Goal: Task Accomplishment & Management: Use online tool/utility

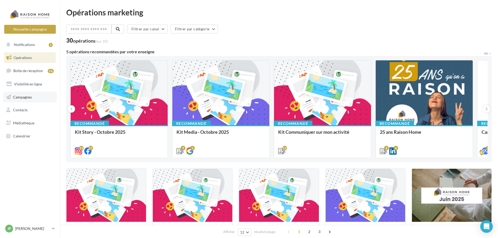
click at [36, 98] on link "Campagnes" at bounding box center [30, 97] width 54 height 11
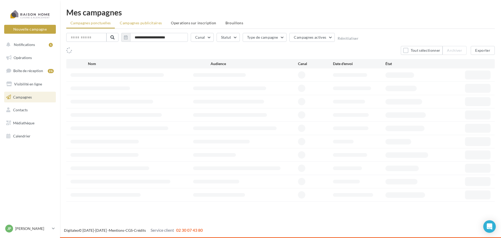
click at [146, 20] on li "Campagnes publicitaires" at bounding box center [141, 22] width 50 height 9
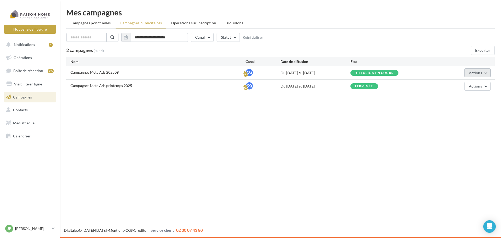
click at [478, 73] on span "Actions" at bounding box center [475, 72] width 13 height 4
click at [457, 82] on button "Éditer" at bounding box center [464, 85] width 52 height 14
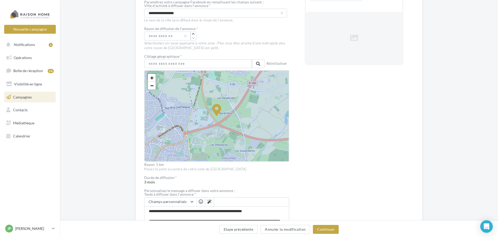
scroll to position [104, 0]
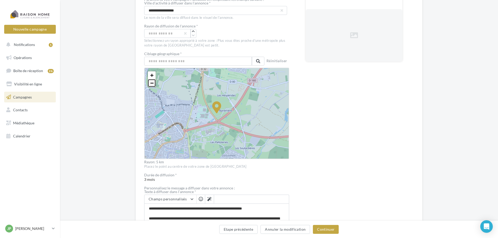
click at [152, 84] on span "−" at bounding box center [151, 83] width 3 height 7
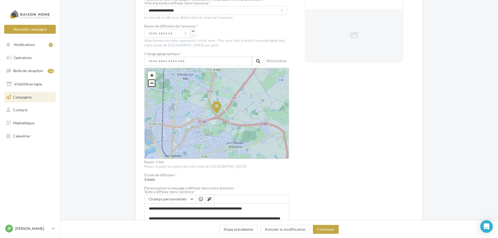
click at [152, 83] on span "−" at bounding box center [151, 83] width 3 height 7
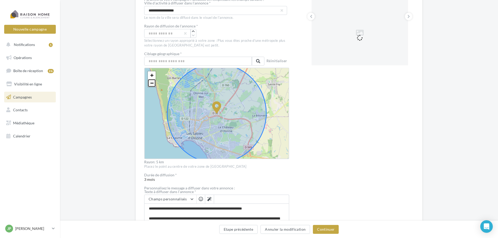
click at [152, 83] on span "−" at bounding box center [151, 83] width 3 height 7
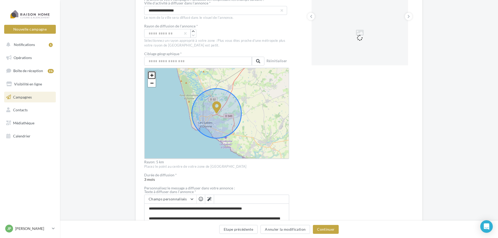
click at [151, 73] on span "+" at bounding box center [151, 75] width 3 height 7
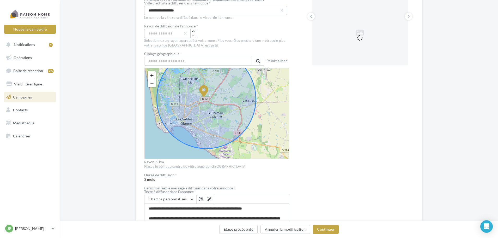
drag, startPoint x: 207, startPoint y: 93, endPoint x: 204, endPoint y: 91, distance: 3.2
click at [204, 91] on icon at bounding box center [203, 91] width 9 height 12
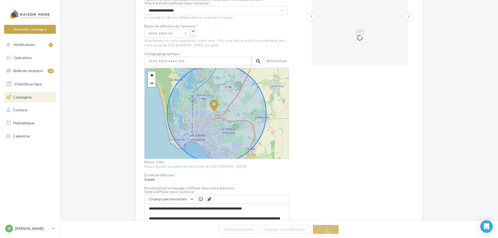
drag, startPoint x: 215, startPoint y: 104, endPoint x: 212, endPoint y: 102, distance: 3.0
click at [212, 102] on icon at bounding box center [214, 105] width 9 height 12
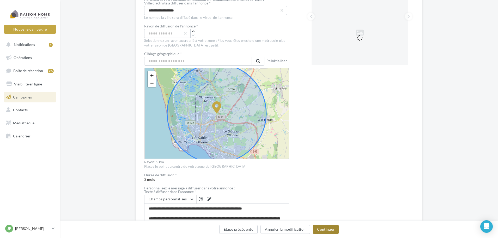
click at [329, 230] on button "Continuer" at bounding box center [326, 229] width 26 height 9
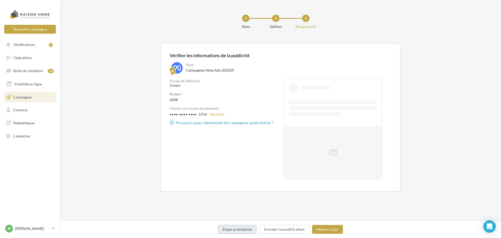
click at [241, 231] on button "Etape précédente" at bounding box center [237, 229] width 39 height 9
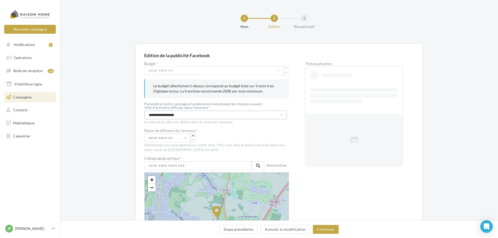
click at [157, 115] on input "**********" at bounding box center [215, 114] width 143 height 9
click at [171, 115] on input "**********" at bounding box center [215, 114] width 143 height 9
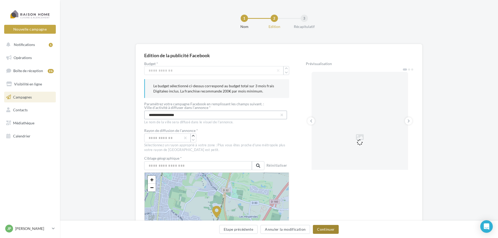
type input "**********"
click at [322, 231] on button "Continuer" at bounding box center [326, 229] width 26 height 9
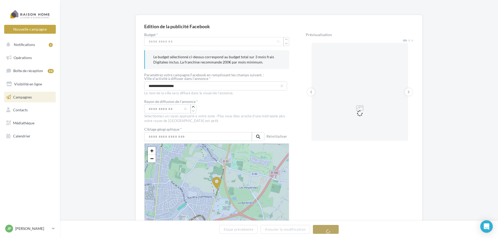
scroll to position [26, 0]
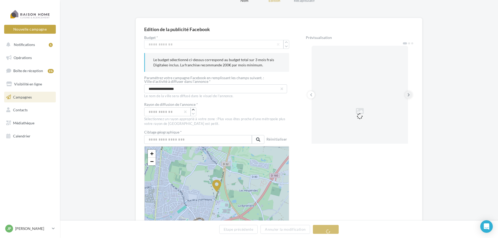
click at [409, 94] on icon at bounding box center [409, 94] width 2 height 5
click at [332, 229] on div "Etape précédente Annuler la modification Continuer" at bounding box center [279, 230] width 430 height 11
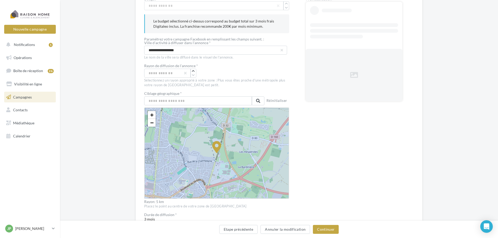
scroll to position [78, 0]
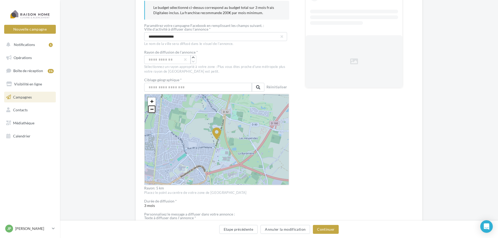
click at [152, 111] on span "−" at bounding box center [151, 109] width 3 height 7
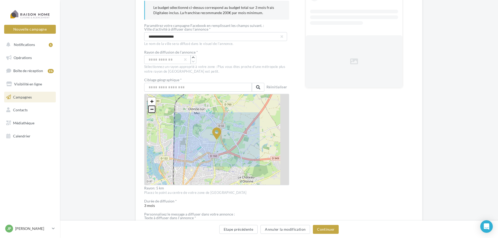
click at [152, 111] on span "−" at bounding box center [151, 109] width 3 height 7
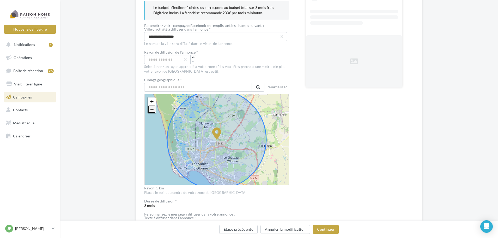
click at [152, 111] on span "−" at bounding box center [151, 109] width 3 height 7
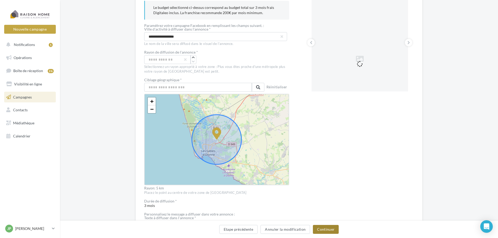
click at [329, 231] on button "Continuer" at bounding box center [326, 229] width 26 height 9
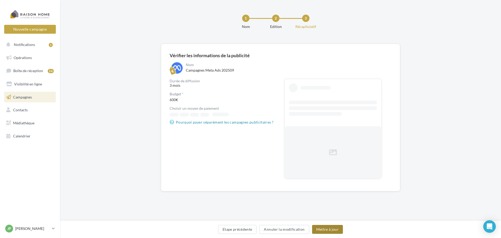
click at [329, 229] on button "Mettre à jour" at bounding box center [327, 229] width 31 height 9
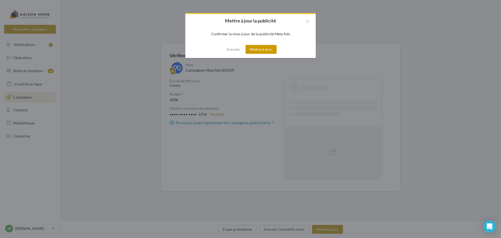
click at [260, 51] on button "Mettre à jour" at bounding box center [260, 49] width 31 height 9
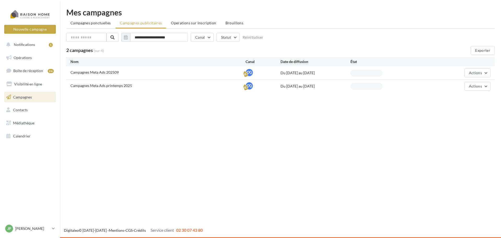
click at [27, 227] on p "[PERSON_NAME]" at bounding box center [32, 228] width 35 height 5
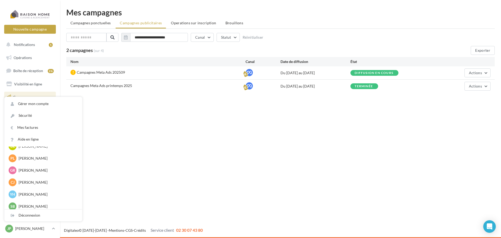
scroll to position [183, 0]
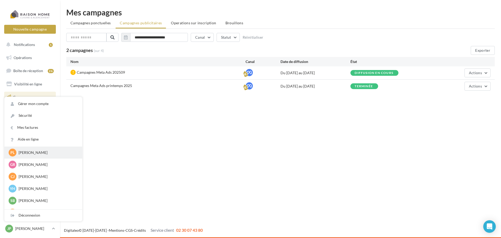
click at [43, 154] on p "[PERSON_NAME]" at bounding box center [47, 152] width 57 height 5
